Goal: Check status: Check status

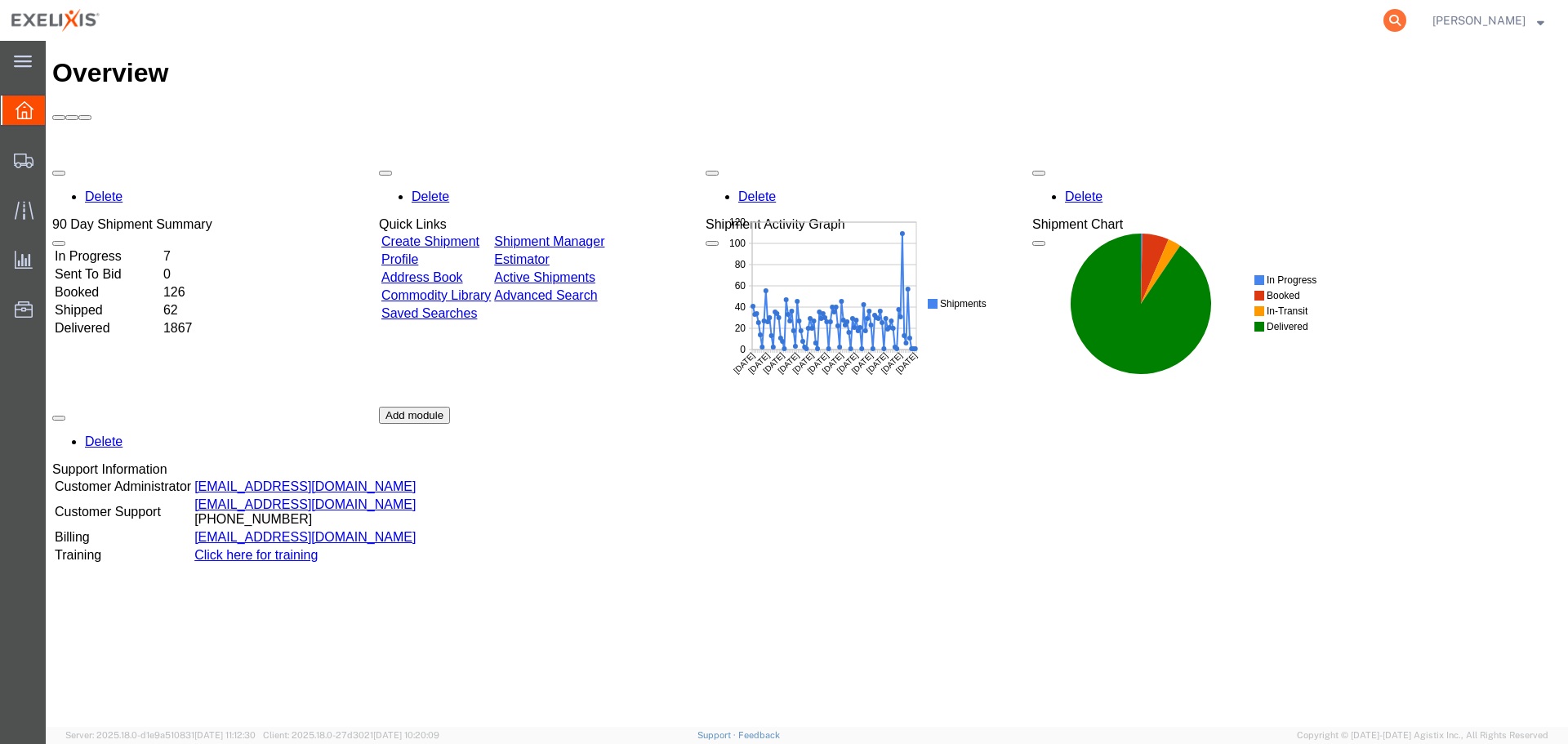
click at [1399, 20] on icon at bounding box center [1395, 20] width 23 height 23
click at [1212, 11] on input "search" at bounding box center [1135, 20] width 496 height 39
drag, startPoint x: 1212, startPoint y: 11, endPoint x: 1002, endPoint y: 22, distance: 210.3
click at [1002, 22] on input "search" at bounding box center [1135, 20] width 496 height 39
paste input "SF102445350"
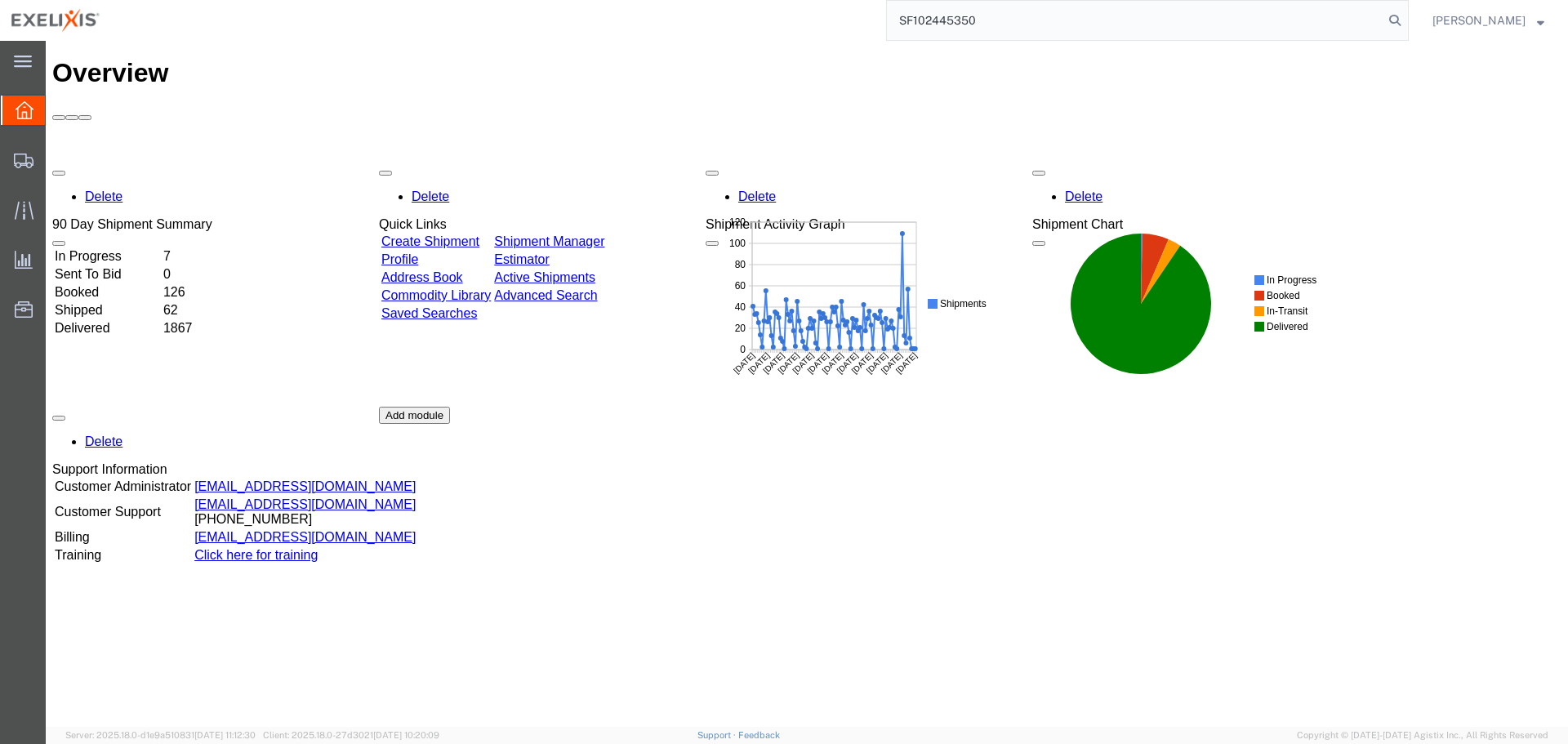
type input "SF102445350"
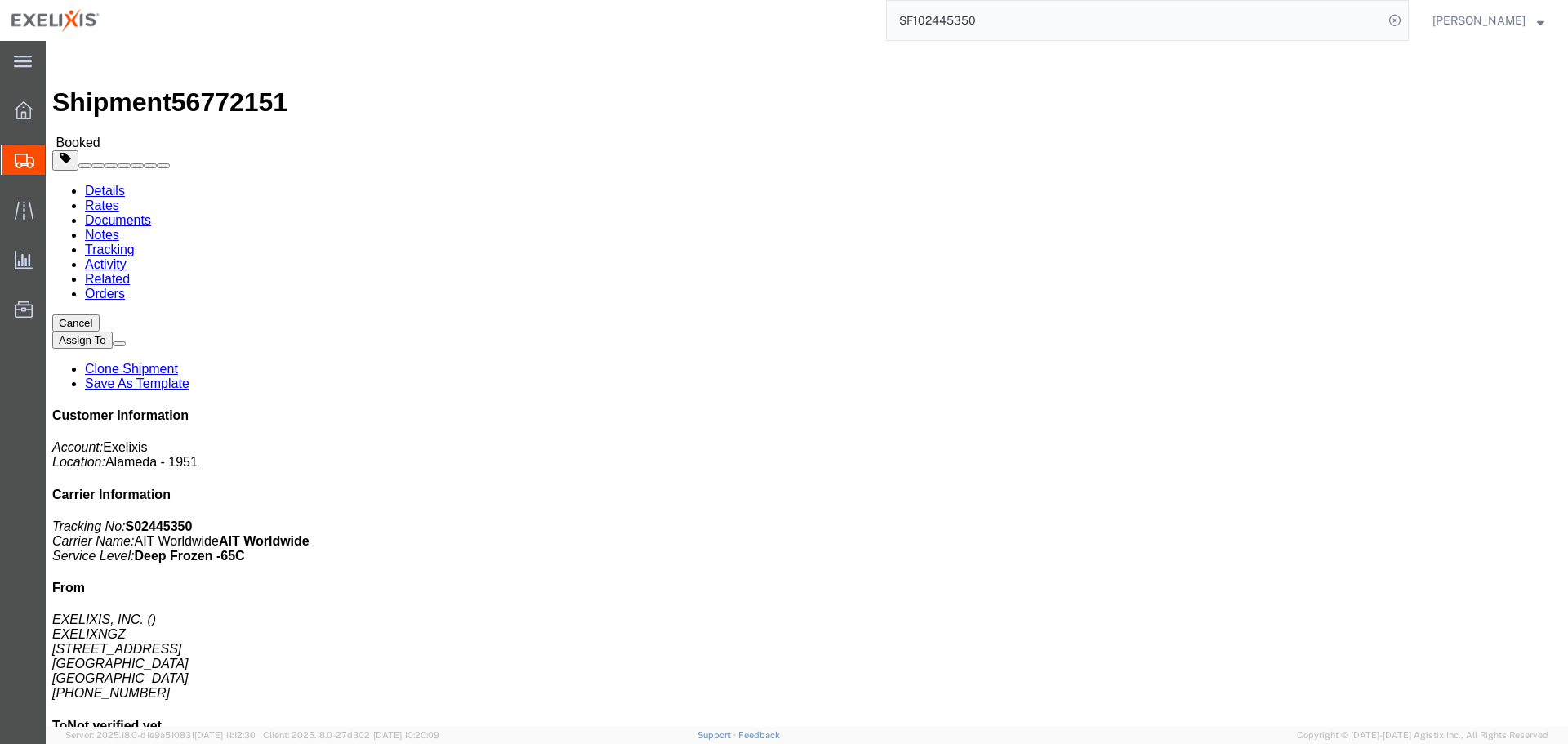
click h4 "Routing & Vehicle Information"
click b "001-10139161"
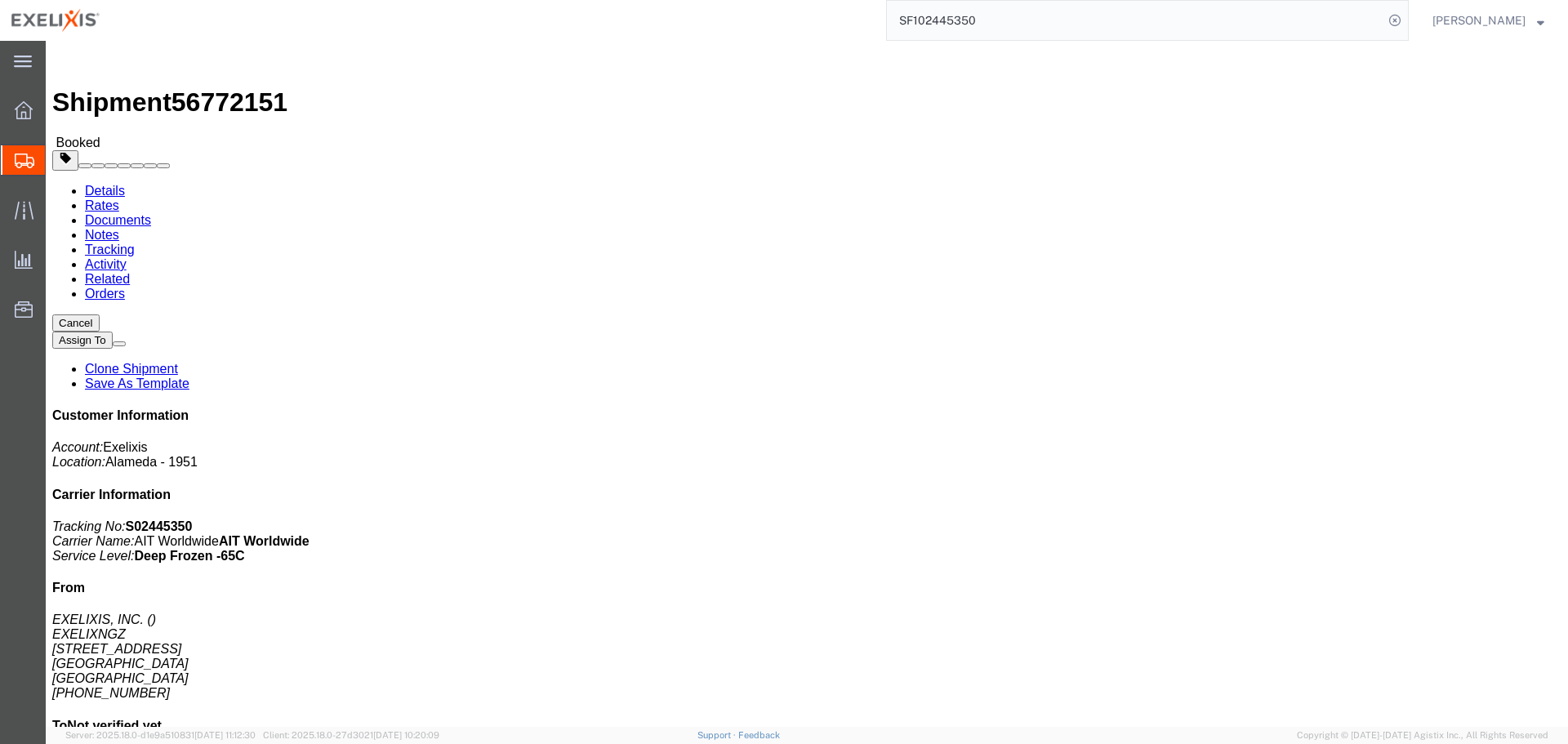
copy b "10139161"
